Goal: Information Seeking & Learning: Find specific fact

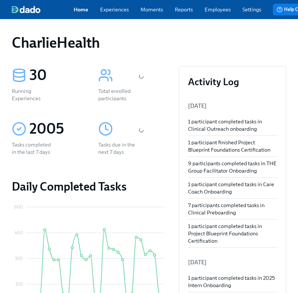
click at [211, 19] on div "Home Experiences Moments Reports Employees Settings Review us on G2 Help Center…" at bounding box center [193, 9] width 386 height 19
click at [216, 13] on link "Employees" at bounding box center [217, 9] width 26 height 7
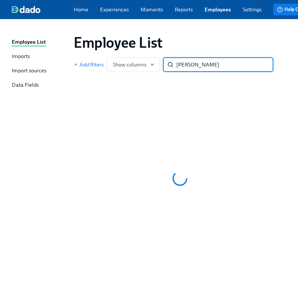
type input "ashley griffin"
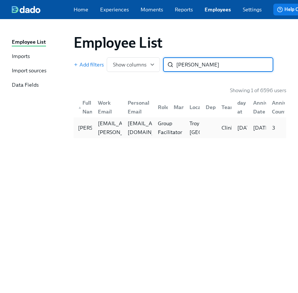
click at [154, 132] on div "Group Facilitator" at bounding box center [160, 127] width 16 height 15
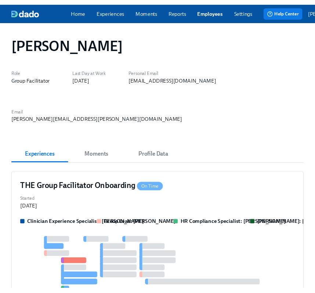
scroll to position [100, 0]
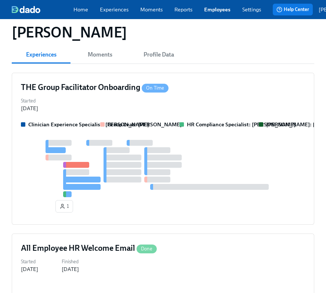
click at [250, 121] on div "Clinician Experience Specialist: [PERSON_NAME] Group Lead: [PERSON_NAME] HR Com…" at bounding box center [163, 168] width 284 height 95
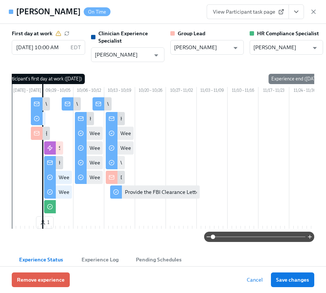
click at [298, 13] on icon "View task page" at bounding box center [296, 11] width 7 height 7
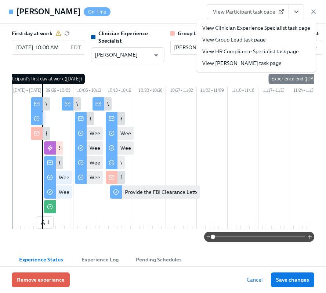
click at [237, 54] on link "View HR Compliance Specialist task page" at bounding box center [250, 51] width 97 height 7
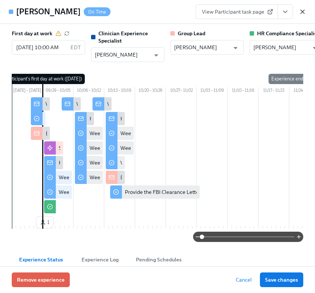
click at [302, 10] on icon "button" at bounding box center [302, 11] width 7 height 7
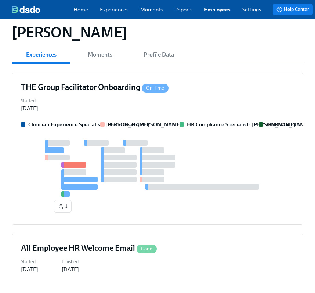
click at [224, 13] on link "Employees" at bounding box center [217, 9] width 26 height 7
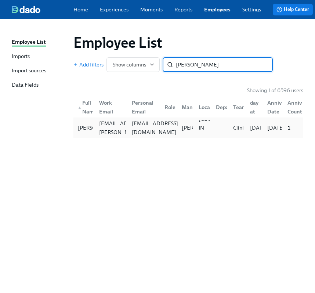
type input "tracy struckman"
click at [137, 133] on div "craft_tracy@outlook.com" at bounding box center [155, 128] width 52 height 18
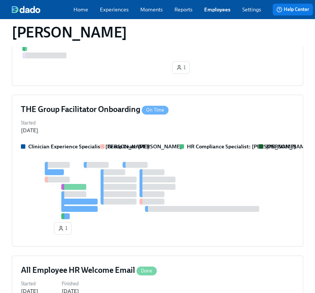
scroll to position [315, 0]
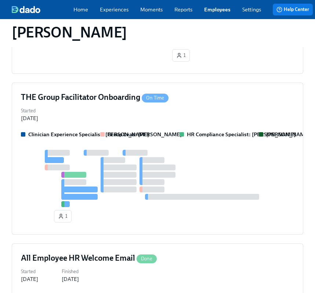
click at [136, 150] on div at bounding box center [157, 178] width 273 height 57
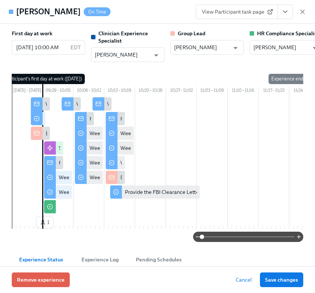
click at [280, 7] on button "View task page" at bounding box center [285, 11] width 15 height 15
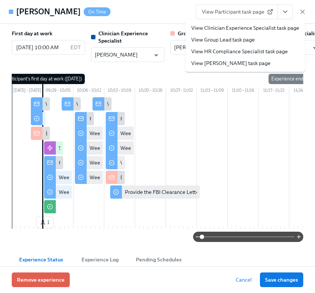
click at [246, 49] on link "View HR Compliance Specialist task page" at bounding box center [239, 51] width 97 height 7
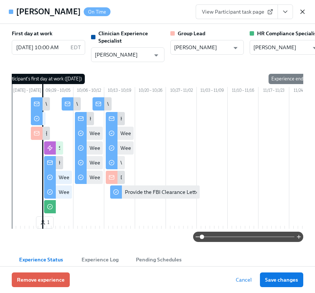
click at [303, 12] on icon "button" at bounding box center [302, 11] width 7 height 7
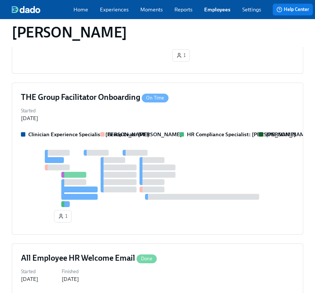
click at [209, 16] on div "Home Experiences Moments Reports Employees Settings Review us on G2 Help Center…" at bounding box center [193, 9] width 387 height 19
click at [209, 13] on link "Employees" at bounding box center [217, 9] width 26 height 7
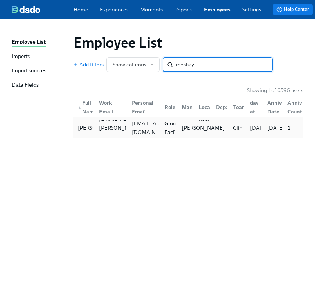
type input "meshay"
click at [187, 131] on p "[PERSON_NAME]" at bounding box center [203, 127] width 43 height 7
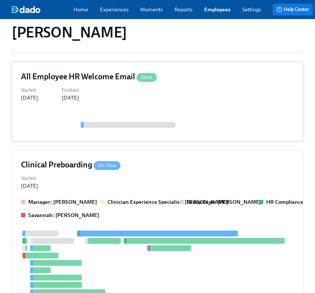
scroll to position [278, 0]
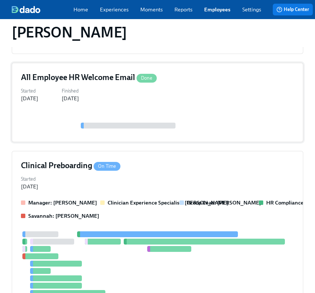
click at [193, 128] on div at bounding box center [157, 126] width 273 height 6
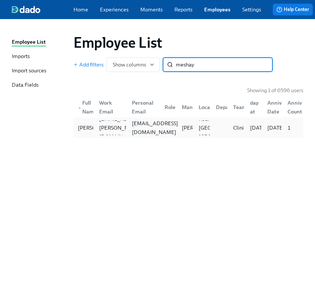
click at [156, 130] on div "mmckinney@jeremiahprogram.org" at bounding box center [155, 128] width 52 height 18
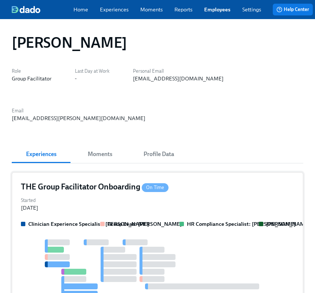
click at [145, 186] on h4 "THE Group Facilitator Onboarding On Time" at bounding box center [95, 186] width 148 height 11
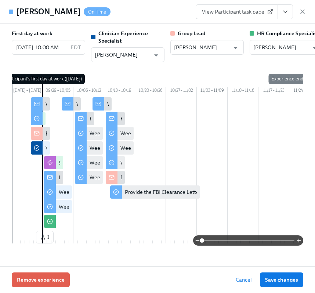
click at [290, 12] on button "View task page" at bounding box center [285, 11] width 15 height 15
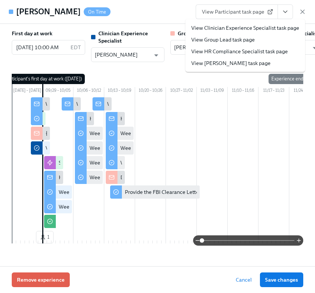
click at [247, 53] on link "View HR Compliance Specialist task page" at bounding box center [239, 51] width 97 height 7
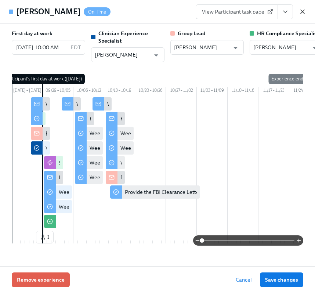
click at [305, 14] on icon "button" at bounding box center [302, 11] width 7 height 7
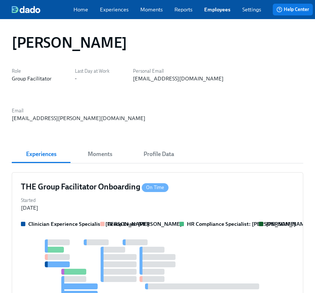
drag, startPoint x: 303, startPoint y: 8, endPoint x: 287, endPoint y: 40, distance: 35.3
click at [287, 40] on div "[PERSON_NAME]" at bounding box center [158, 43] width 292 height 18
click at [215, 4] on div "Home Experiences Moments Reports Employees Settings Review us on G2 Help Center…" at bounding box center [193, 9] width 387 height 19
click at [215, 13] on link "Employees" at bounding box center [217, 9] width 26 height 7
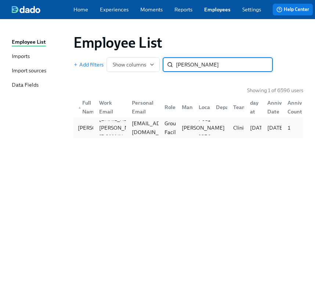
type input "alyssa hanlo"
click at [188, 131] on p "Bria Brown" at bounding box center [203, 127] width 43 height 7
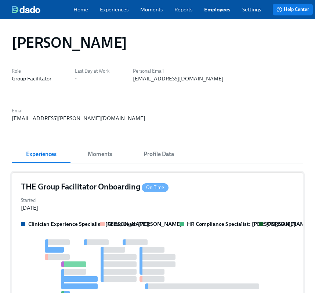
click at [190, 181] on div "THE Group Facilitator Onboarding On Time" at bounding box center [157, 186] width 273 height 11
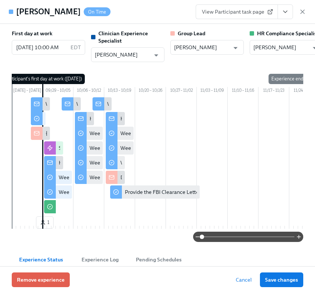
click at [292, 9] on button "View task page" at bounding box center [285, 11] width 15 height 15
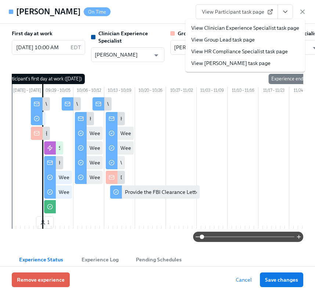
click at [248, 53] on link "View HR Compliance Specialist task page" at bounding box center [239, 51] width 97 height 7
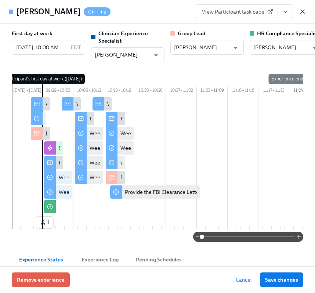
click at [303, 12] on icon "button" at bounding box center [303, 12] width 4 height 4
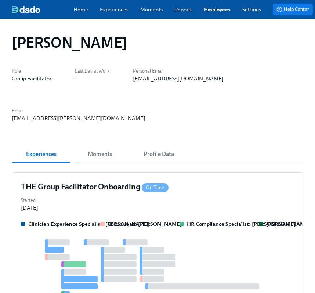
click at [211, 13] on link "Employees" at bounding box center [217, 9] width 26 height 7
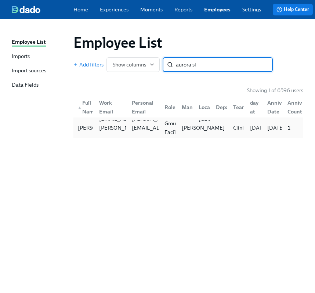
type input "aurora sl"
click at [180, 124] on div "[PERSON_NAME]" at bounding box center [203, 127] width 49 height 7
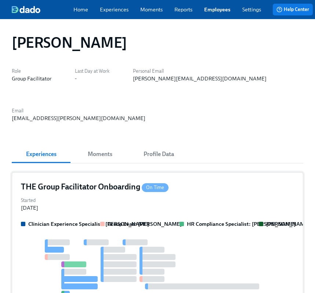
click at [193, 187] on div "THE Group Facilitator Onboarding On Time" at bounding box center [157, 186] width 273 height 11
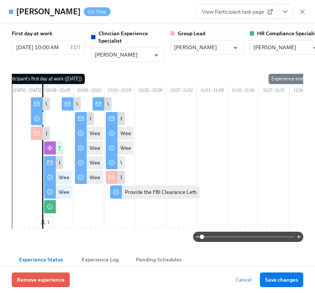
click at [283, 12] on icon "View task page" at bounding box center [285, 11] width 7 height 7
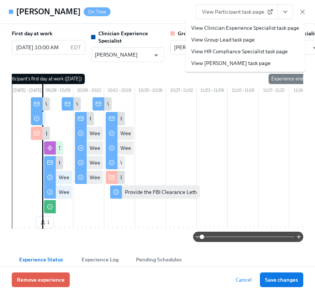
click at [251, 50] on link "View HR Compliance Specialist task page" at bounding box center [239, 51] width 97 height 7
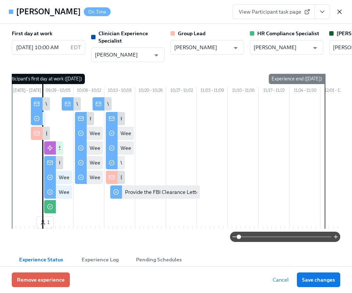
click at [326, 15] on icon "button" at bounding box center [339, 11] width 7 height 7
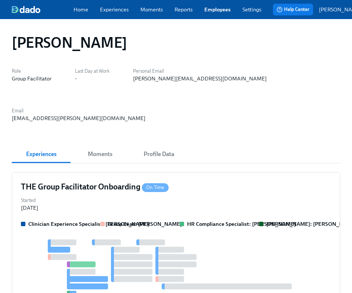
click at [213, 4] on div "Home Experiences Moments Reports Employees Settings Review us on G2 Help Center…" at bounding box center [193, 9] width 387 height 19
click at [213, 10] on link "Employees" at bounding box center [217, 9] width 26 height 7
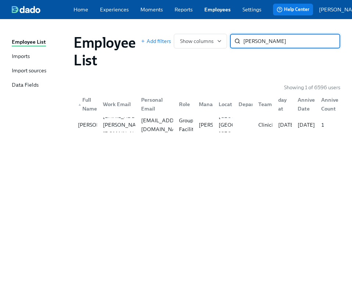
type input "fason"
click at [130, 115] on div "▲ Full Name Work Email Personal Email Role Manager Location Department Team Fir…" at bounding box center [206, 103] width 267 height 24
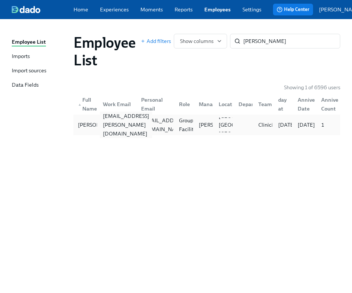
click at [126, 123] on div "crushonna.fason@charliehealth.com" at bounding box center [126, 125] width 52 height 26
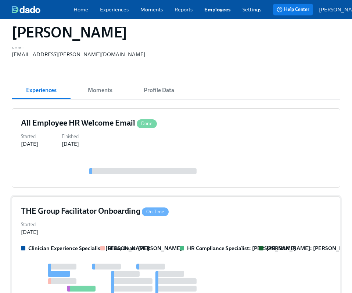
scroll to position [63, 0]
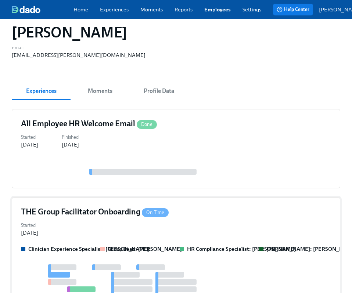
click at [205, 220] on div "Started Sep 26, 2025" at bounding box center [176, 228] width 310 height 16
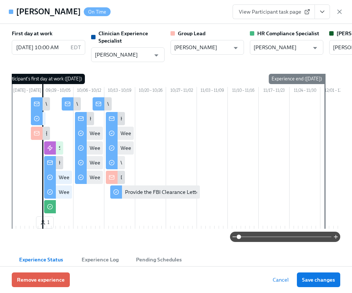
click at [325, 17] on button "View task page" at bounding box center [321, 11] width 15 height 15
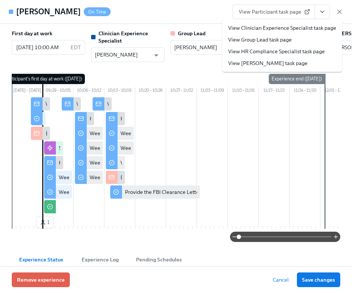
click at [286, 52] on link "View HR Compliance Specialist task page" at bounding box center [276, 51] width 97 height 7
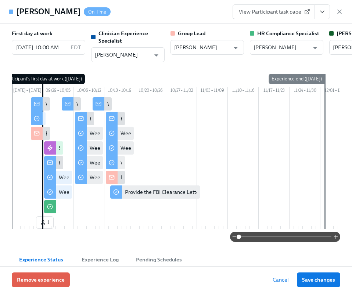
click at [326, 8] on icon "button" at bounding box center [339, 11] width 7 height 7
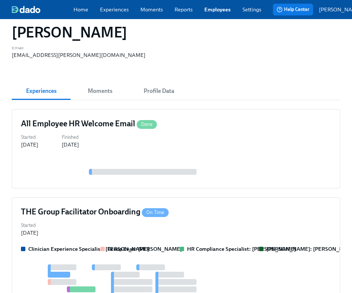
click at [208, 12] on link "Employees" at bounding box center [217, 9] width 26 height 7
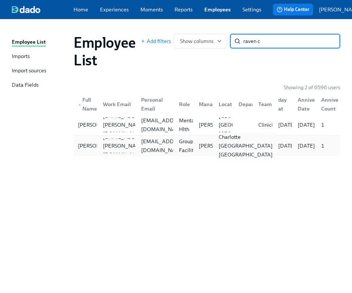
type input "raven c"
click at [220, 152] on div "Charlotte [GEOGRAPHIC_DATA] [GEOGRAPHIC_DATA]" at bounding box center [246, 146] width 60 height 26
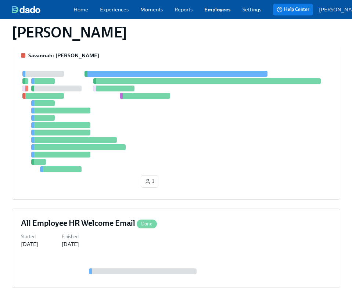
scroll to position [351, 0]
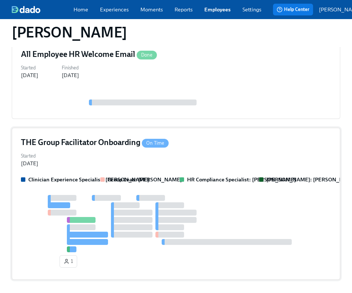
click at [196, 151] on div "Started Sep 26, 2025" at bounding box center [176, 159] width 310 height 16
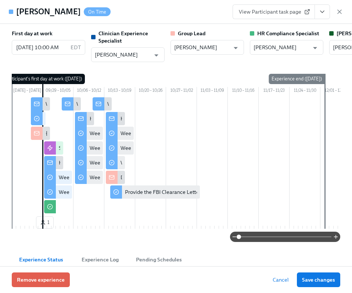
click at [324, 10] on icon "View task page" at bounding box center [321, 11] width 7 height 7
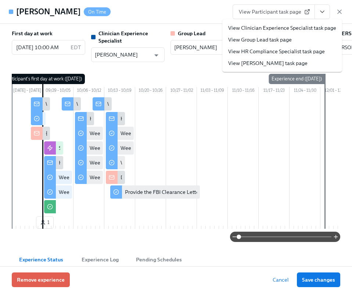
click at [292, 50] on link "View HR Compliance Specialist task page" at bounding box center [276, 51] width 97 height 7
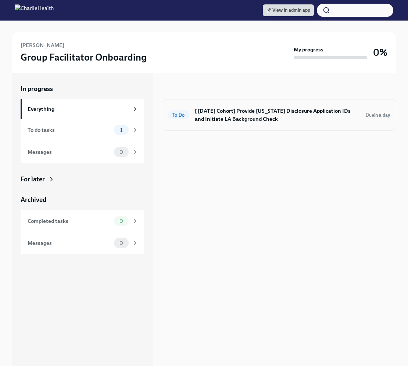
click at [243, 107] on h6 "[ Sep 29th Cohort] Provide Utah Disclosure Application IDs and Initiate LA Back…" at bounding box center [277, 115] width 165 height 16
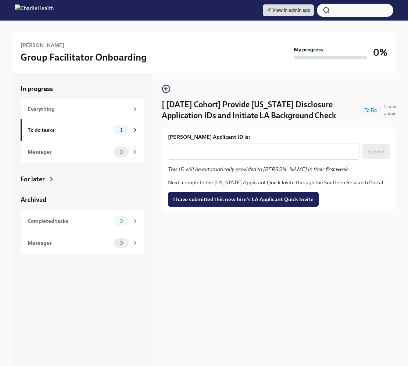
click at [236, 207] on div "Ashley Griffin's Applicant ID is: x ​ Submit This ID will be automatically prov…" at bounding box center [279, 170] width 234 height 86
click at [232, 198] on span "I have submitted this new hire's LA Applicant Quick Invite" at bounding box center [243, 199] width 140 height 7
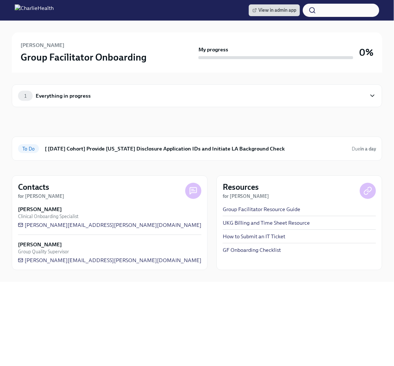
click at [214, 115] on div "1 Everything in progress In progress To Do [ [DATE] Cohort] Provide [US_STATE] …" at bounding box center [197, 177] width 370 height 209
click at [203, 96] on div "1 Everything in progress" at bounding box center [192, 96] width 348 height 10
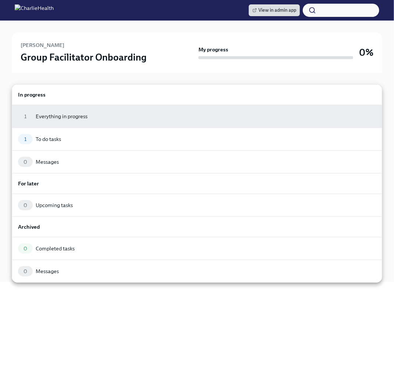
click at [166, 53] on div at bounding box center [197, 183] width 394 height 366
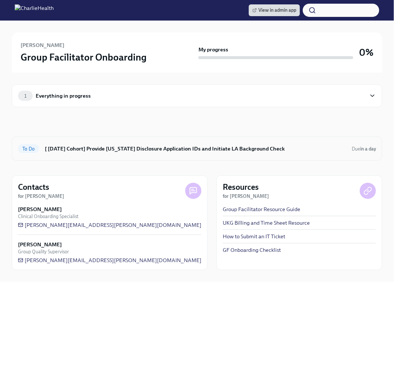
click at [163, 137] on div "To Do [ [DATE] Cohort] Provide [US_STATE] Disclosure Application IDs and Initia…" at bounding box center [197, 149] width 370 height 24
click at [154, 153] on div "To Do [ [DATE] Cohort] Provide [US_STATE] Disclosure Application IDs and Initia…" at bounding box center [197, 149] width 358 height 12
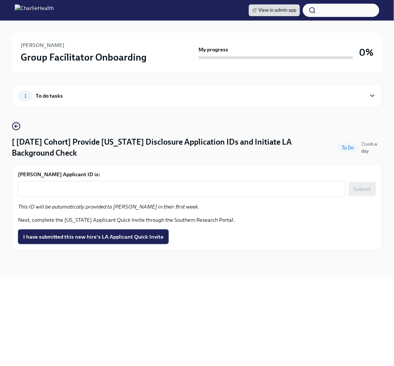
click at [115, 232] on button "I have submitted this new hire's LA Applicant Quick Invite" at bounding box center [93, 237] width 151 height 15
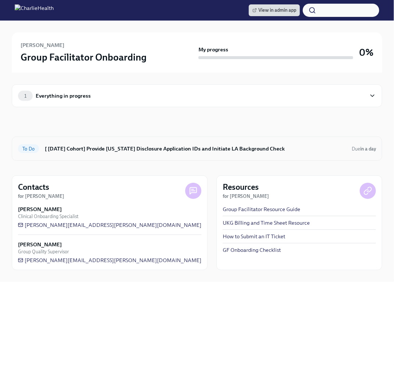
click at [176, 147] on h6 "[ Sep 29th Cohort] Provide Utah Disclosure Application IDs and Initiate LA Back…" at bounding box center [195, 149] width 301 height 8
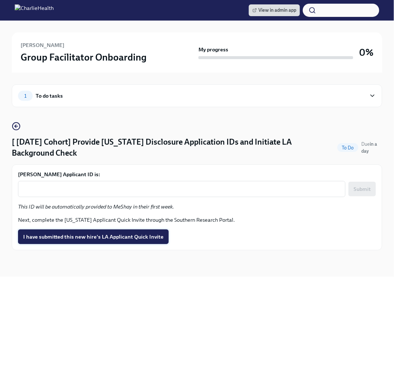
click at [127, 234] on span "I have submitted this new hire's LA Applicant Quick Invite" at bounding box center [93, 236] width 140 height 7
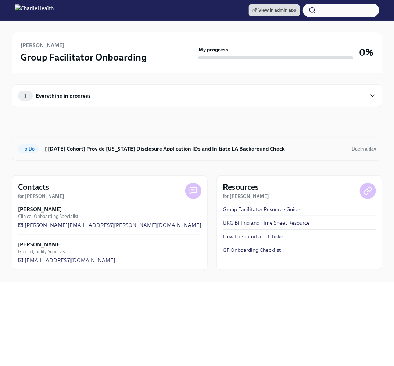
click at [200, 156] on div "To Do [ [DATE] Cohort] Provide [US_STATE] Disclosure Application IDs and Initia…" at bounding box center [197, 149] width 370 height 24
click at [187, 151] on h6 "[ [DATE] Cohort] Provide [US_STATE] Disclosure Application IDs and Initiate LA …" at bounding box center [195, 149] width 301 height 8
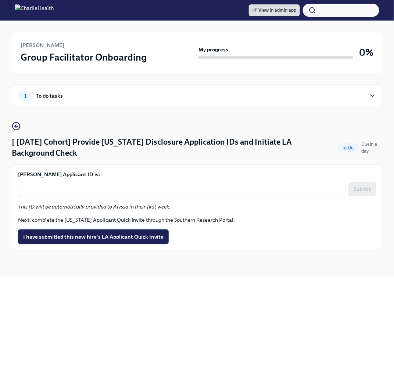
click at [108, 233] on span "I have submitted this new hire's LA Applicant Quick Invite" at bounding box center [93, 236] width 140 height 7
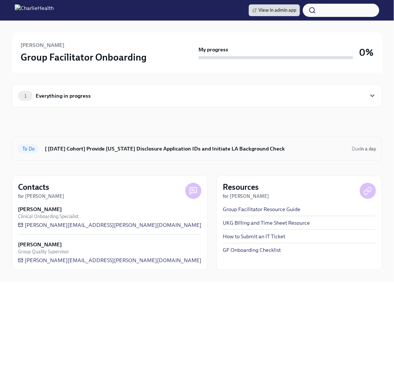
click at [193, 152] on h6 "[ [DATE] Cohort] Provide [US_STATE] Disclosure Application IDs and Initiate LA …" at bounding box center [195, 149] width 301 height 8
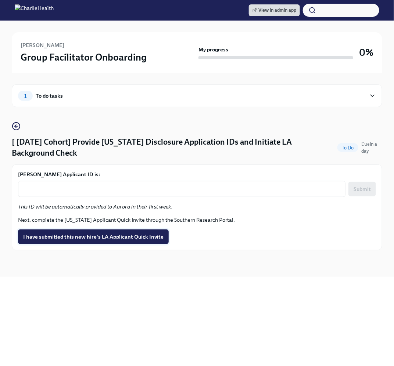
click at [148, 237] on span "I have submitted this new hire's LA Applicant Quick Invite" at bounding box center [93, 236] width 140 height 7
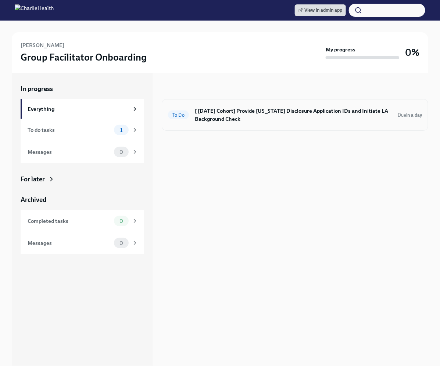
click at [213, 127] on div "To Do [ [DATE] Cohort] Provide [US_STATE] Disclosure Application IDs and Initia…" at bounding box center [295, 115] width 266 height 32
click at [223, 108] on h6 "[ [DATE] Cohort] Provide [US_STATE] Disclosure Application IDs and Initiate LA …" at bounding box center [293, 115] width 197 height 16
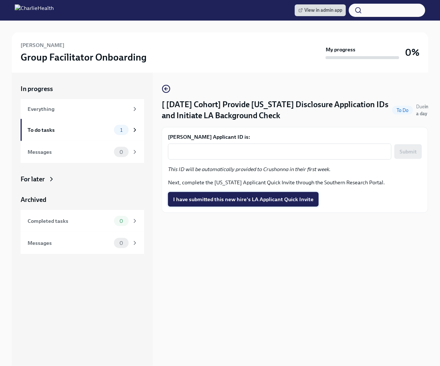
click at [224, 200] on span "I have submitted this new hire's LA Applicant Quick Invite" at bounding box center [243, 199] width 140 height 7
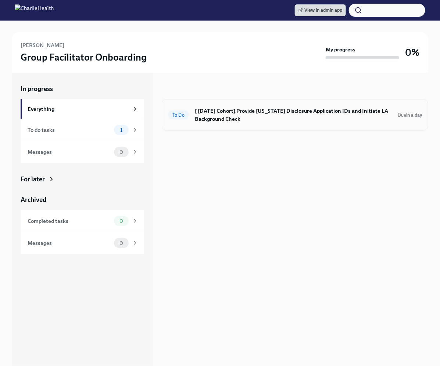
click at [297, 124] on div "To Do [ [DATE] Cohort] Provide [US_STATE] Disclosure Application IDs and Initia…" at bounding box center [295, 115] width 266 height 32
click at [284, 113] on h6 "[ [DATE] Cohort] Provide [US_STATE] Disclosure Application IDs and Initiate LA …" at bounding box center [293, 115] width 197 height 16
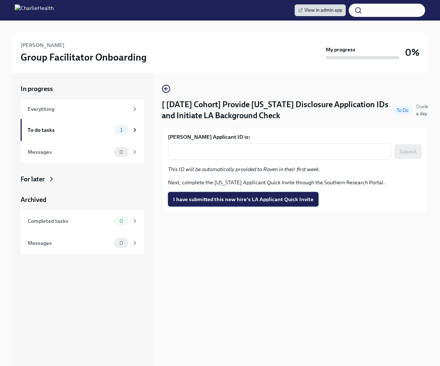
click at [249, 201] on span "I have submitted this new hire's LA Applicant Quick Invite" at bounding box center [243, 199] width 140 height 7
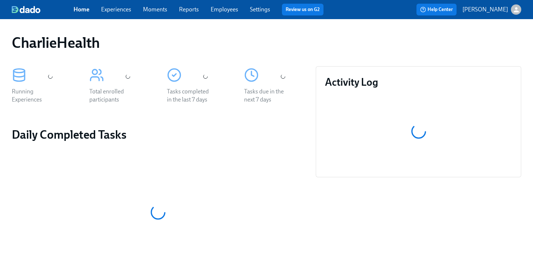
click at [272, 38] on div "CharlieHealth" at bounding box center [266, 43] width 509 height 18
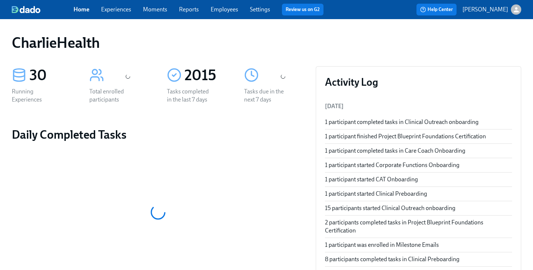
click at [218, 8] on link "Employees" at bounding box center [224, 9] width 28 height 7
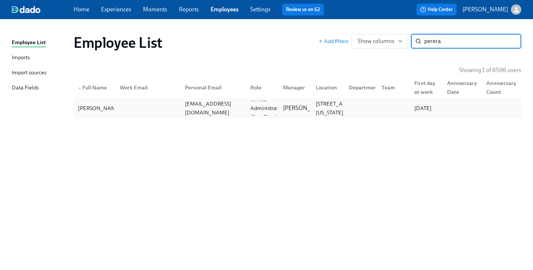
type input "perera"
click at [207, 102] on div "[EMAIL_ADDRESS][DOMAIN_NAME]" at bounding box center [211, 108] width 65 height 15
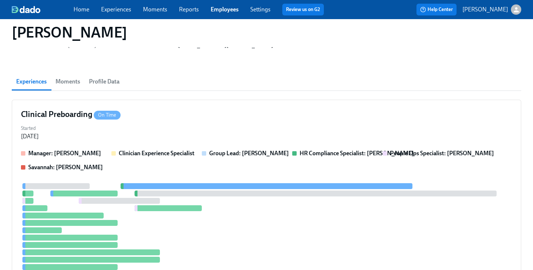
scroll to position [6, 0]
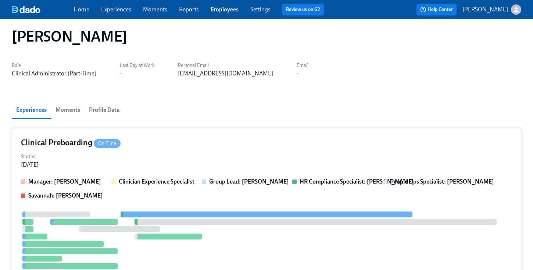
click at [222, 158] on div "Started [DATE]" at bounding box center [266, 160] width 491 height 18
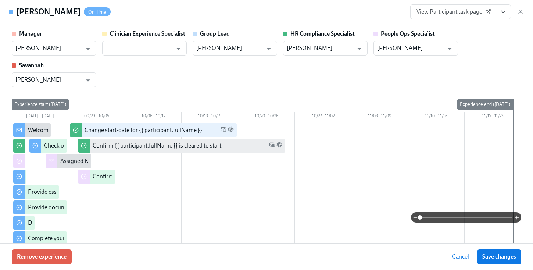
click at [483, 56] on div "Manager [PERSON_NAME] ​ Clinician Experience Specialist ​ Group Lead [PERSON_NA…" at bounding box center [266, 58] width 509 height 57
click at [260, 82] on div "Manager [PERSON_NAME] ​ Clinician Experience Specialist ​ Group Lead [PERSON_NA…" at bounding box center [266, 58] width 509 height 57
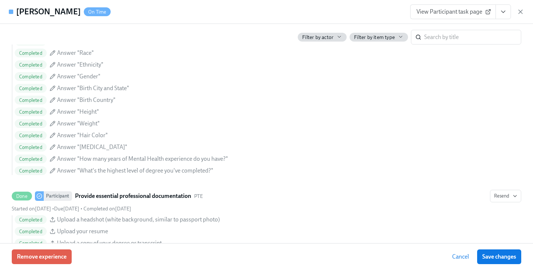
scroll to position [412, 0]
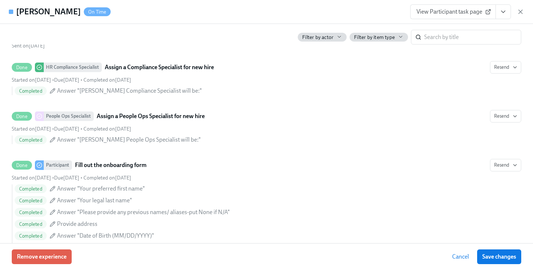
click at [508, 10] on button "View task page" at bounding box center [502, 11] width 15 height 15
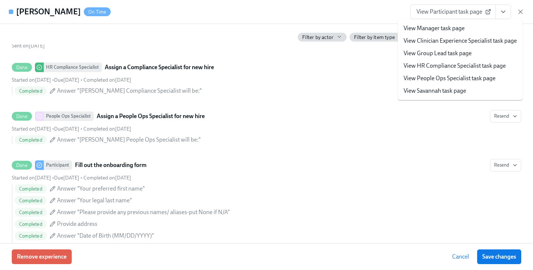
click at [469, 10] on span "View Participant task page" at bounding box center [452, 11] width 73 height 7
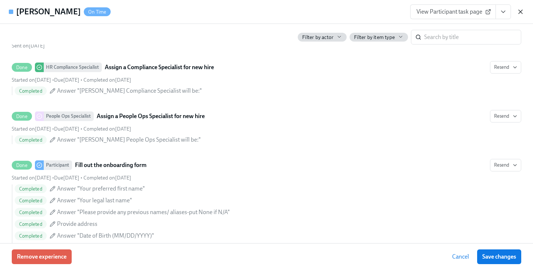
click at [521, 8] on icon "button" at bounding box center [519, 11] width 7 height 7
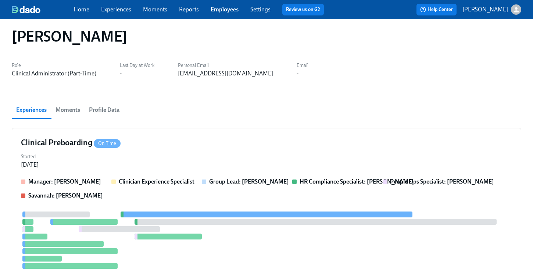
click at [201, 7] on div "Home Experiences Moments Reports Employees Settings Review us on G2" at bounding box center [201, 10] width 256 height 12
click at [212, 7] on link "Employees" at bounding box center [224, 9] width 28 height 7
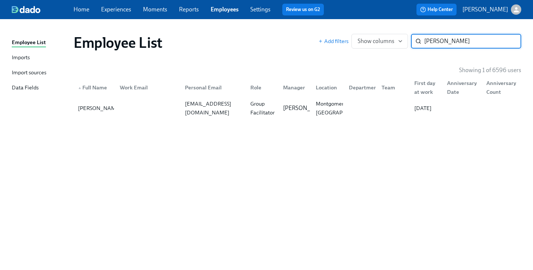
type input "[PERSON_NAME]"
click at [136, 94] on div "Work Email" at bounding box center [146, 87] width 65 height 15
click at [141, 101] on div at bounding box center [146, 108] width 65 height 15
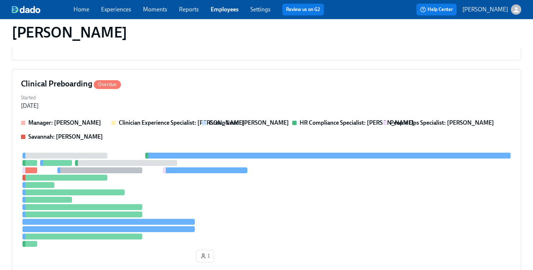
scroll to position [209, 0]
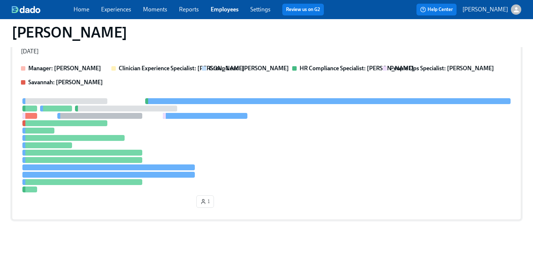
click at [258, 161] on div at bounding box center [266, 145] width 491 height 94
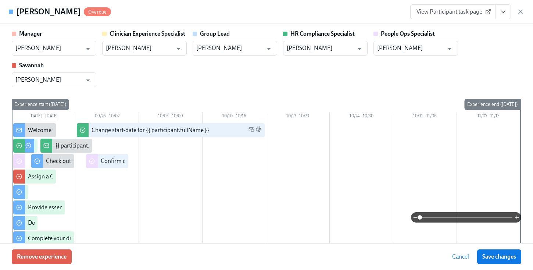
click at [501, 15] on icon "View task page" at bounding box center [502, 11] width 7 height 7
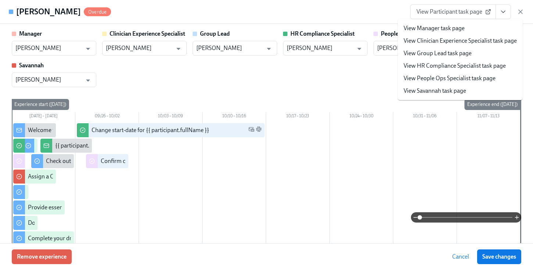
click at [435, 71] on li "View HR Compliance Specialist task page" at bounding box center [459, 66] width 125 height 12
click at [423, 68] on link "View HR Compliance Specialist task page" at bounding box center [454, 66] width 102 height 8
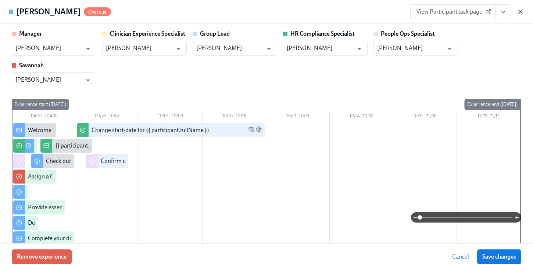
click at [521, 10] on icon "button" at bounding box center [520, 12] width 4 height 4
click at [517, 7] on icon "button" at bounding box center [516, 10] width 8 height 8
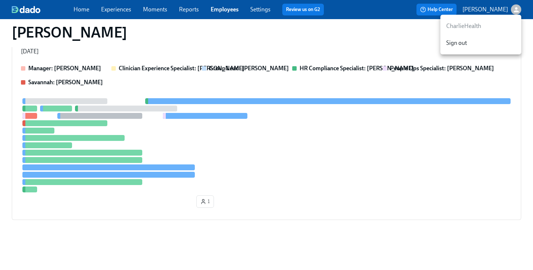
drag, startPoint x: 518, startPoint y: 24, endPoint x: 306, endPoint y: 23, distance: 211.9
click at [307, 24] on div "CharlieHealth Sign out" at bounding box center [266, 135] width 533 height 270
click at [226, 15] on div at bounding box center [266, 135] width 533 height 270
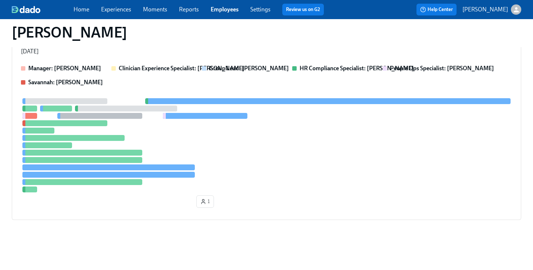
click at [224, 8] on link "Employees" at bounding box center [224, 9] width 28 height 7
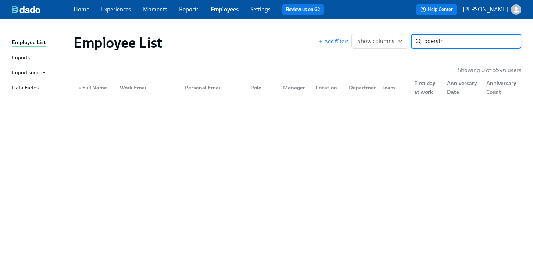
type input "boerst"
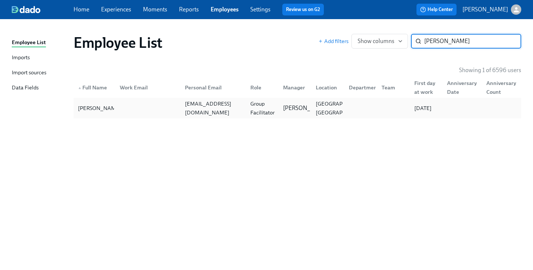
click at [130, 105] on div at bounding box center [146, 108] width 65 height 15
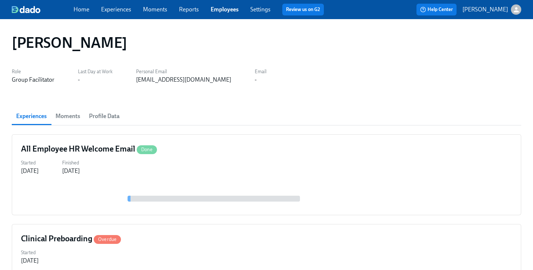
scroll to position [209, 0]
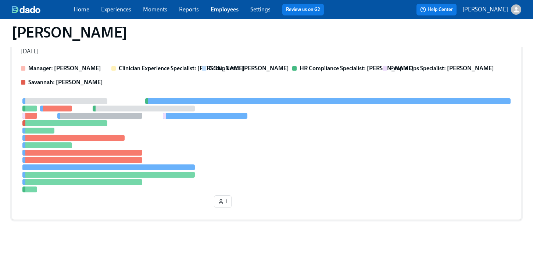
click at [283, 114] on div at bounding box center [266, 145] width 491 height 94
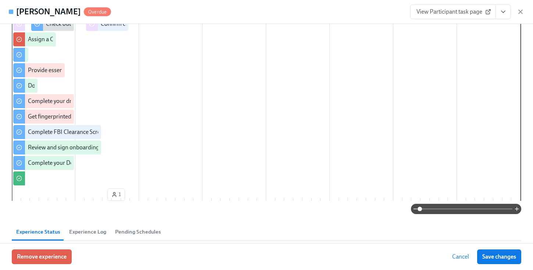
scroll to position [0, 0]
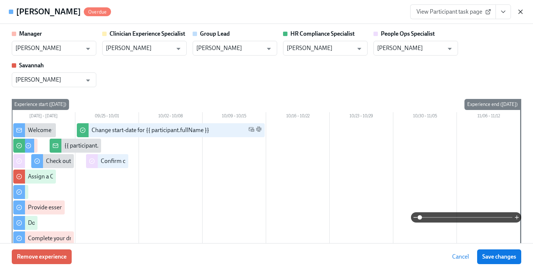
click at [519, 9] on icon "button" at bounding box center [519, 11] width 7 height 7
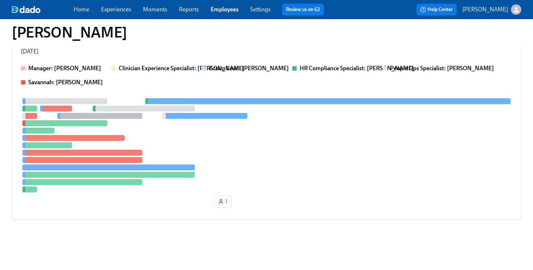
click at [227, 8] on link "Employees" at bounding box center [224, 9] width 28 height 7
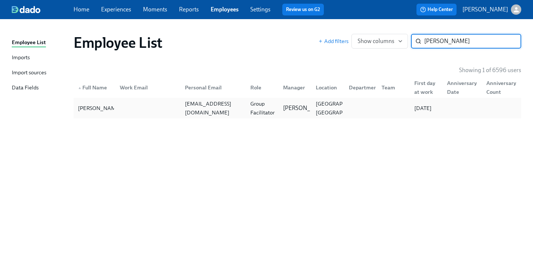
type input "afflerbach"
click at [139, 101] on div at bounding box center [146, 108] width 65 height 15
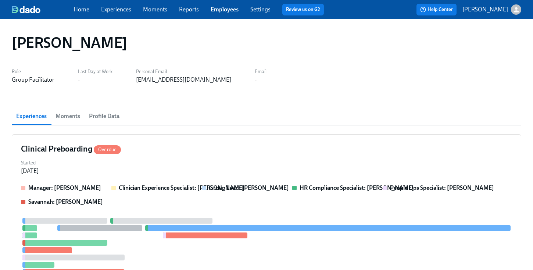
scroll to position [224, 0]
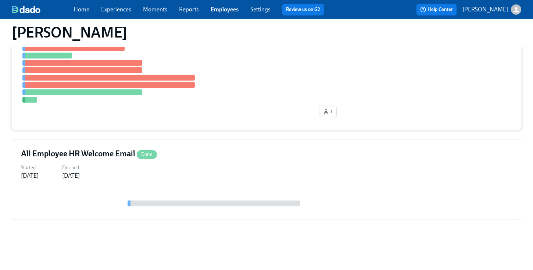
click at [278, 80] on div at bounding box center [266, 48] width 491 height 109
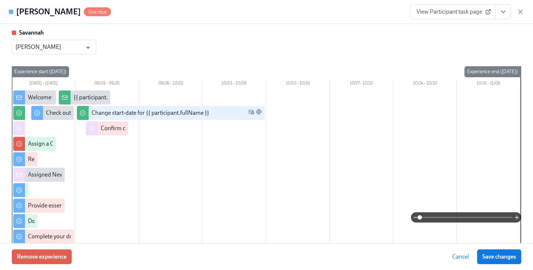
scroll to position [0, 0]
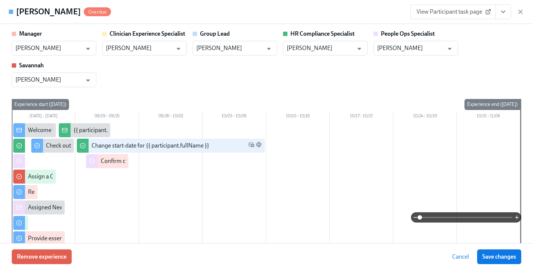
click at [513, 14] on div "View Participant task page" at bounding box center [467, 11] width 114 height 15
click at [520, 14] on icon "button" at bounding box center [519, 11] width 7 height 7
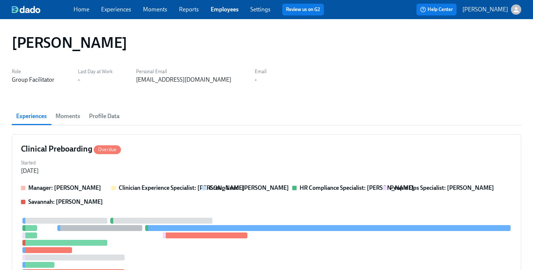
drag, startPoint x: 215, startPoint y: 81, endPoint x: 134, endPoint y: 82, distance: 80.4
click at [134, 82] on div "Role Group Facilitator Last Day at Work - Personal Email katieafflerbachlcsw@gm…" at bounding box center [266, 75] width 509 height 18
copy div "katieafflerbachlcsw@gmail.com"
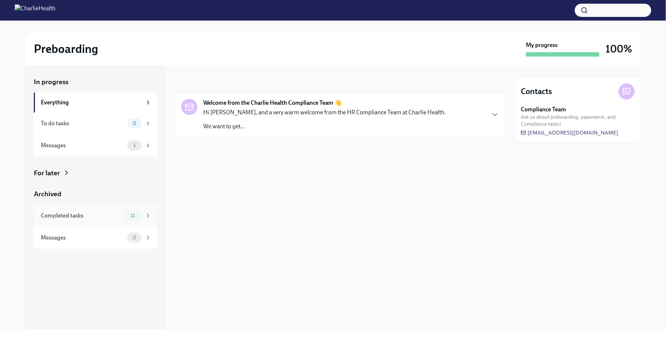
click at [125, 221] on div "Completed tasks 11" at bounding box center [95, 216] width 123 height 22
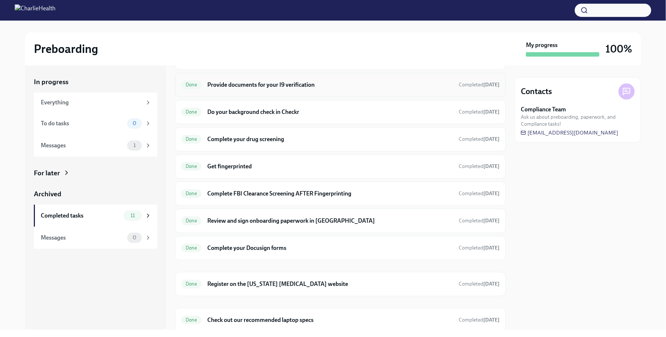
scroll to position [77, 0]
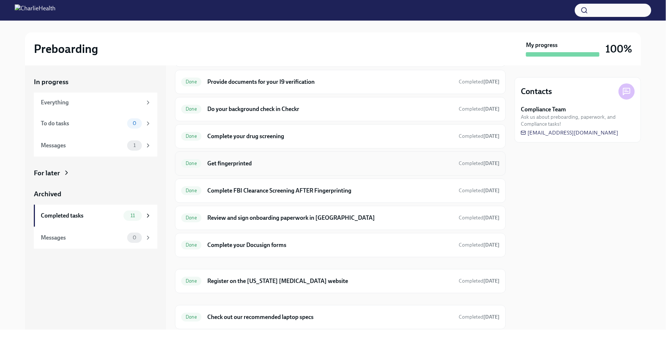
click at [351, 167] on div "Done Get fingerprinted Completed [DATE]" at bounding box center [340, 164] width 318 height 12
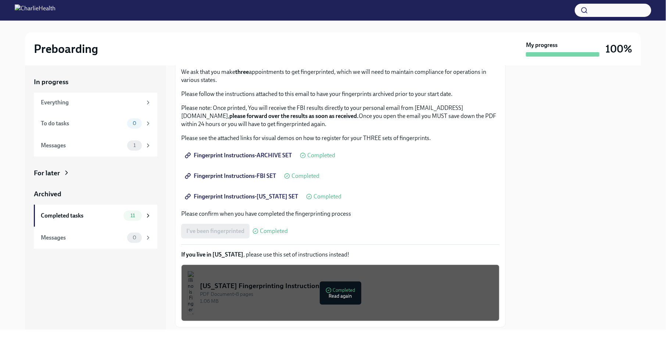
scroll to position [68, 0]
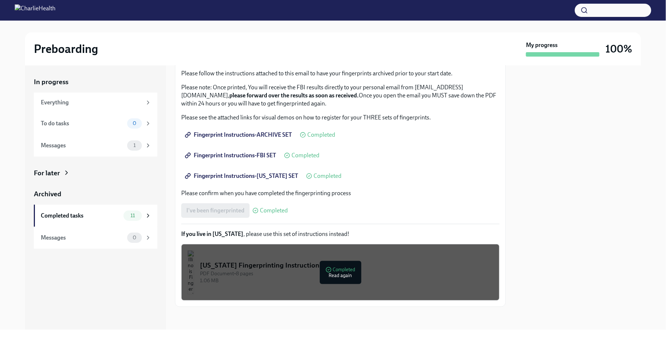
click at [405, 269] on div "[US_STATE] Fingerprinting Instructions" at bounding box center [346, 265] width 293 height 10
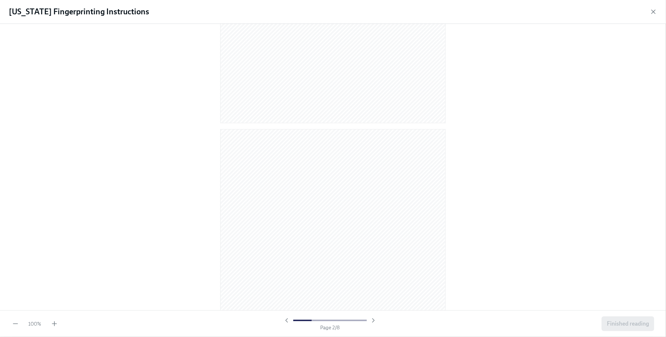
scroll to position [522, 0]
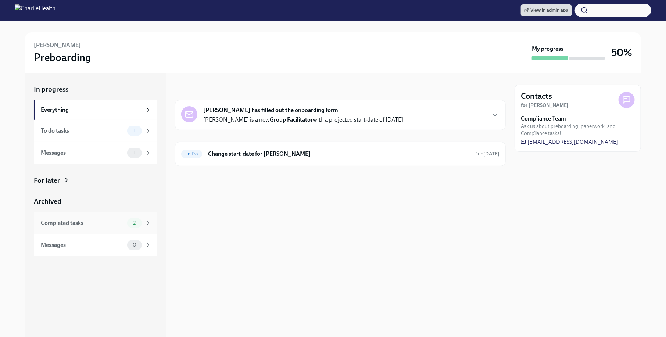
click at [130, 226] on div "2" at bounding box center [134, 223] width 15 height 10
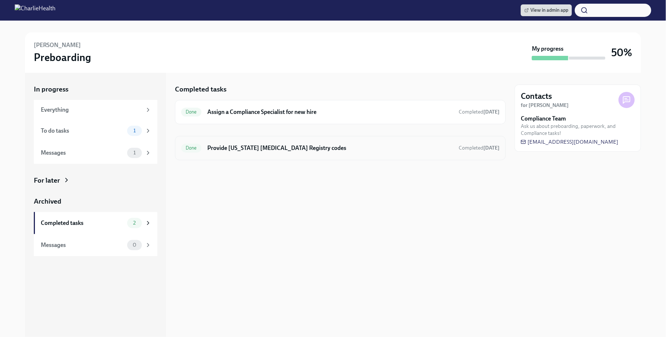
click at [281, 154] on div "Done Provide [US_STATE] [MEDICAL_DATA] Registry codes Completed [DATE]" at bounding box center [340, 148] width 331 height 24
click at [266, 146] on h6 "Provide [US_STATE] [MEDICAL_DATA] Registry codes" at bounding box center [329, 148] width 245 height 8
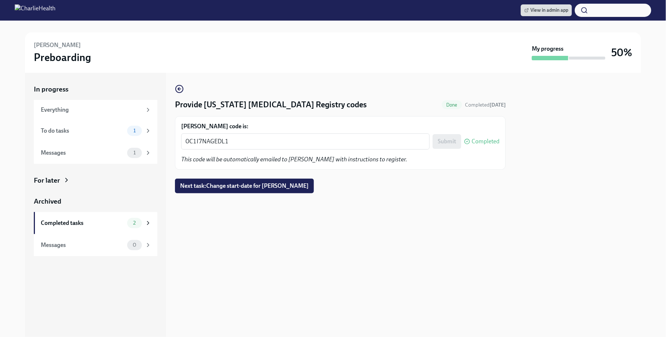
click at [249, 150] on div "[PERSON_NAME] code is: 0C1I7NAGEDL1 x ​ Submit Completed This code will be auto…" at bounding box center [340, 142] width 318 height 41
click at [243, 146] on div "0C1I7NAGEDL1 x ​" at bounding box center [305, 141] width 248 height 16
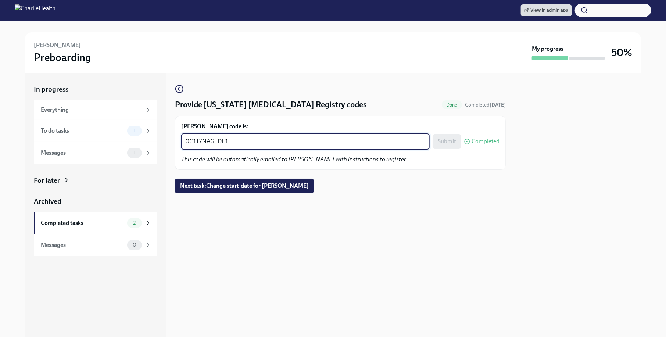
click at [243, 146] on div "0C1I7NAGEDL1 x ​" at bounding box center [305, 141] width 248 height 16
click at [228, 140] on textarea "0C1I7NAGEDL1" at bounding box center [304, 141] width 239 height 9
click at [213, 137] on textarea "0C1I7NAGEDL1" at bounding box center [304, 141] width 239 height 9
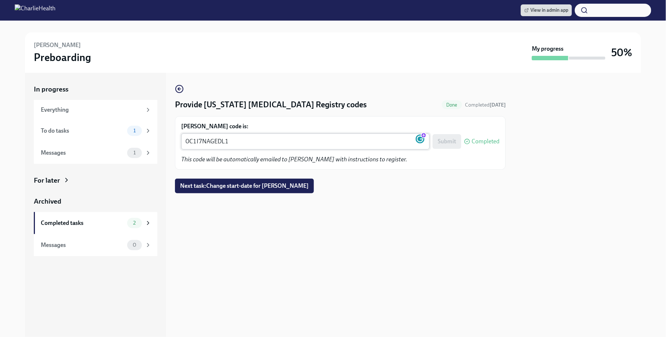
click at [291, 133] on div "0C1I7NAGEDL1 0C1I7NAGEDL1 x ​" at bounding box center [305, 141] width 248 height 16
